Goal: Find specific page/section: Find specific page/section

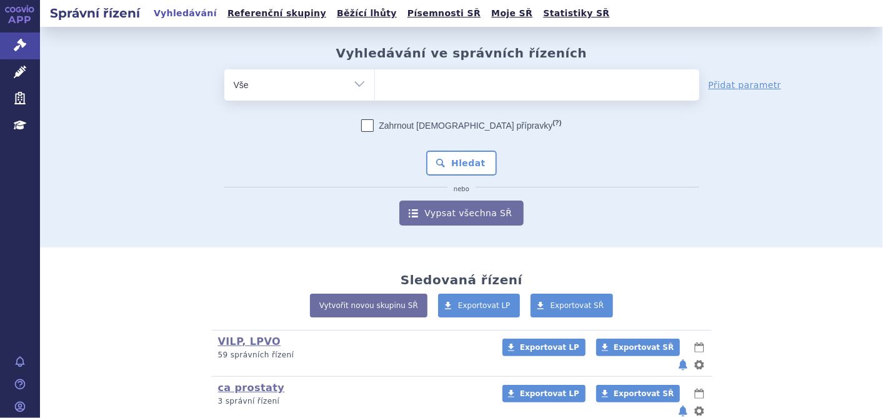
click at [418, 84] on ul at bounding box center [537, 82] width 324 height 26
click at [375, 84] on select at bounding box center [374, 84] width 1 height 31
type input "ki"
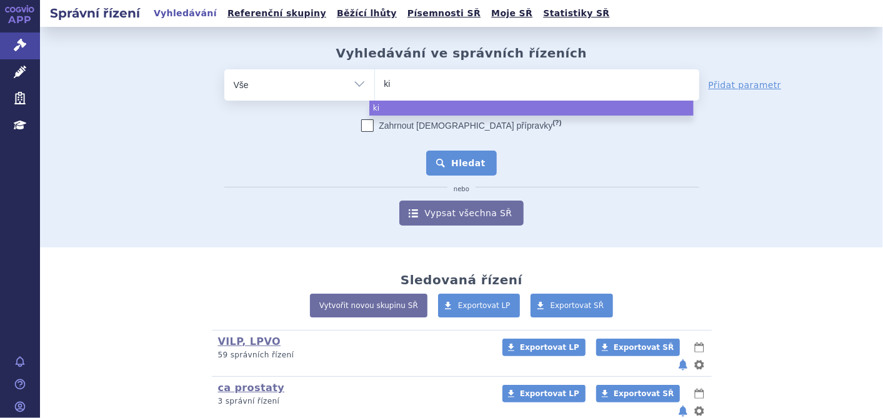
select select "ki"
click at [437, 165] on button "Hledat" at bounding box center [461, 163] width 71 height 25
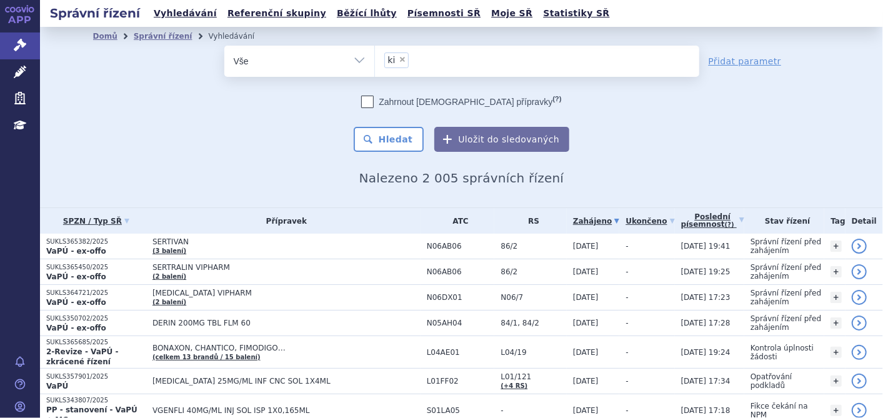
click at [399, 61] on span "×" at bounding box center [403, 60] width 8 height 8
click at [375, 61] on select "ki" at bounding box center [374, 60] width 1 height 31
select select
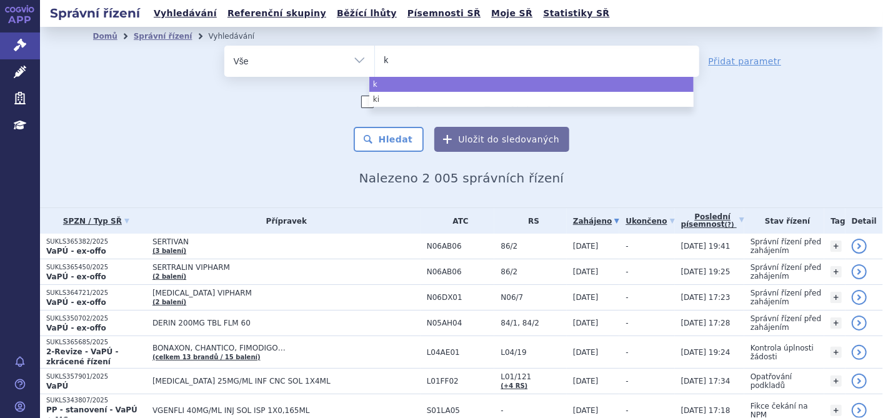
type input "ki"
type input "kisq"
type input "kisqa"
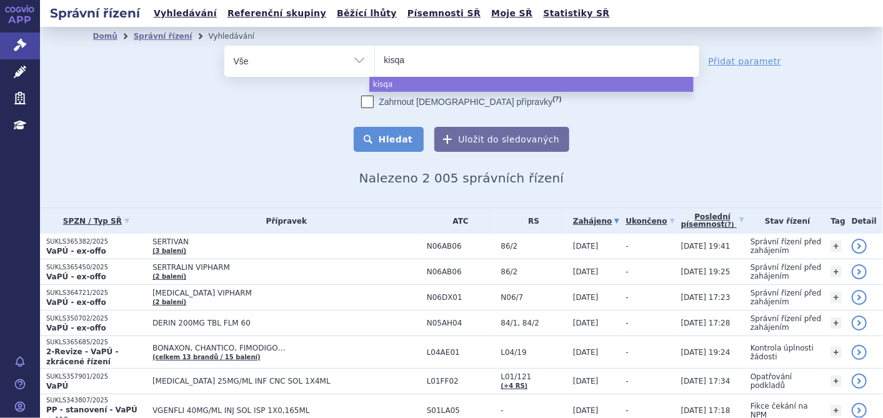
select select "kisqa"
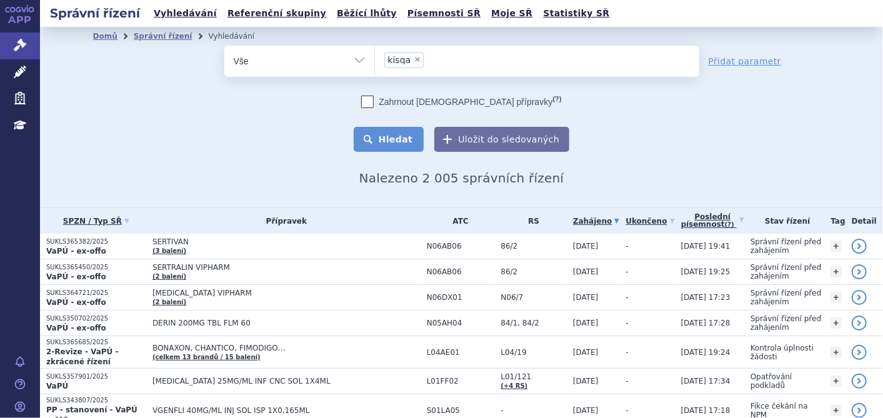
click at [405, 136] on button "Hledat" at bounding box center [389, 139] width 71 height 25
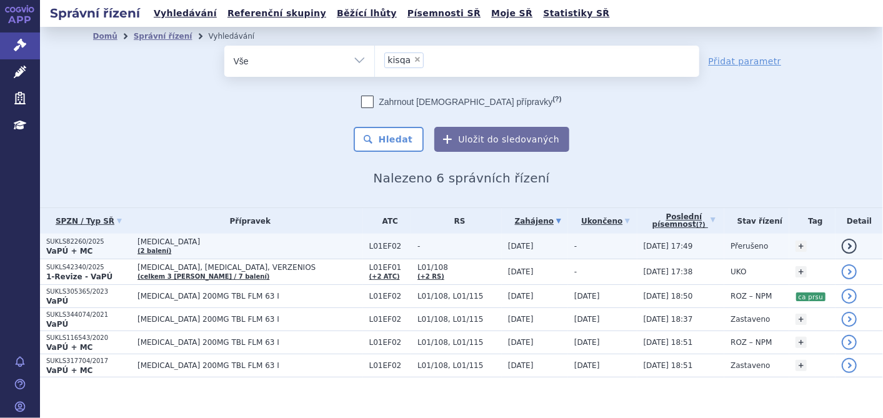
click at [104, 249] on p "VaPÚ + MC" at bounding box center [88, 251] width 85 height 10
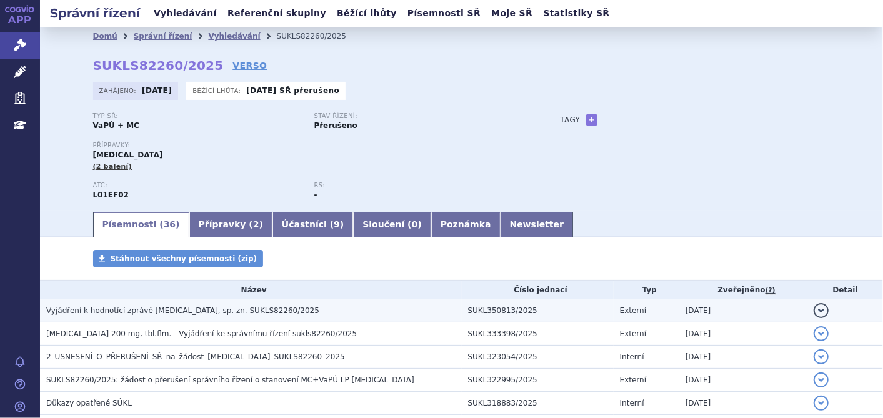
click at [228, 313] on span "Vyjádření k hodnotící zprávě KISQALI, sp. zn. SUKLS82260/2025" at bounding box center [182, 310] width 273 height 9
